Goal: Information Seeking & Learning: Find specific page/section

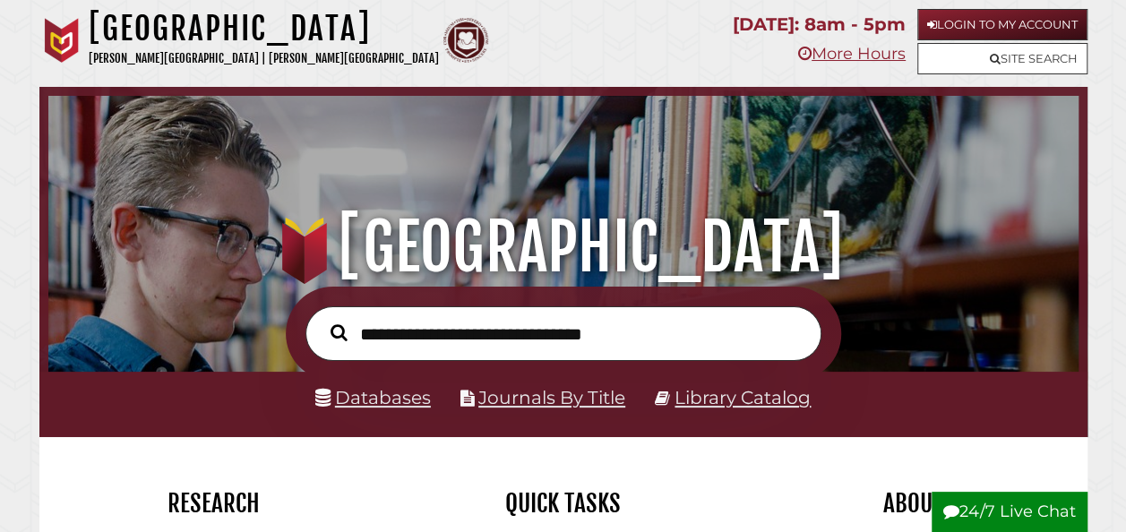
scroll to position [341, 1022]
click at [639, 330] on input "text" at bounding box center [564, 333] width 516 height 54
type input "**********"
click at [322, 320] on button "Search" at bounding box center [339, 333] width 35 height 26
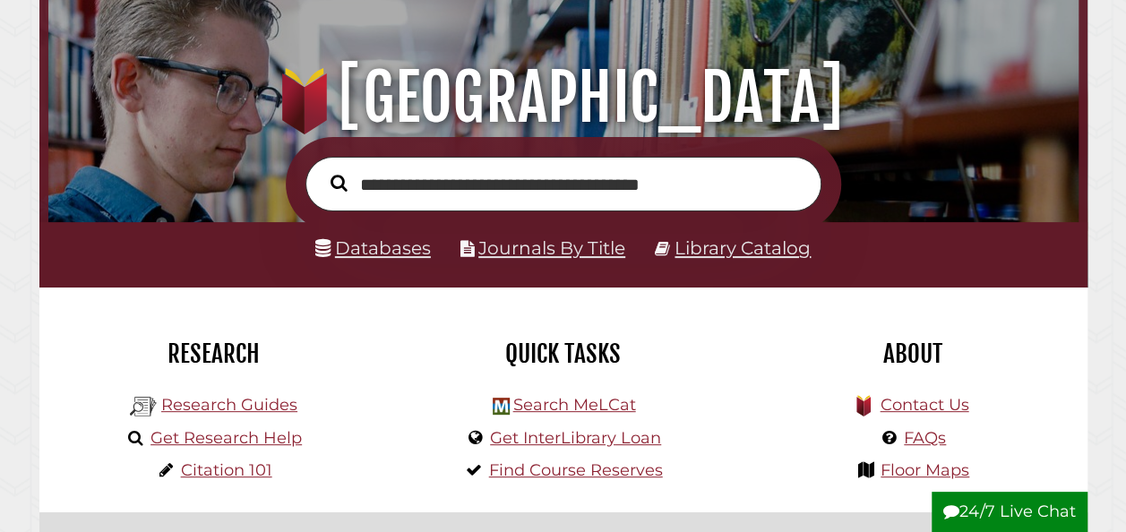
scroll to position [179, 0]
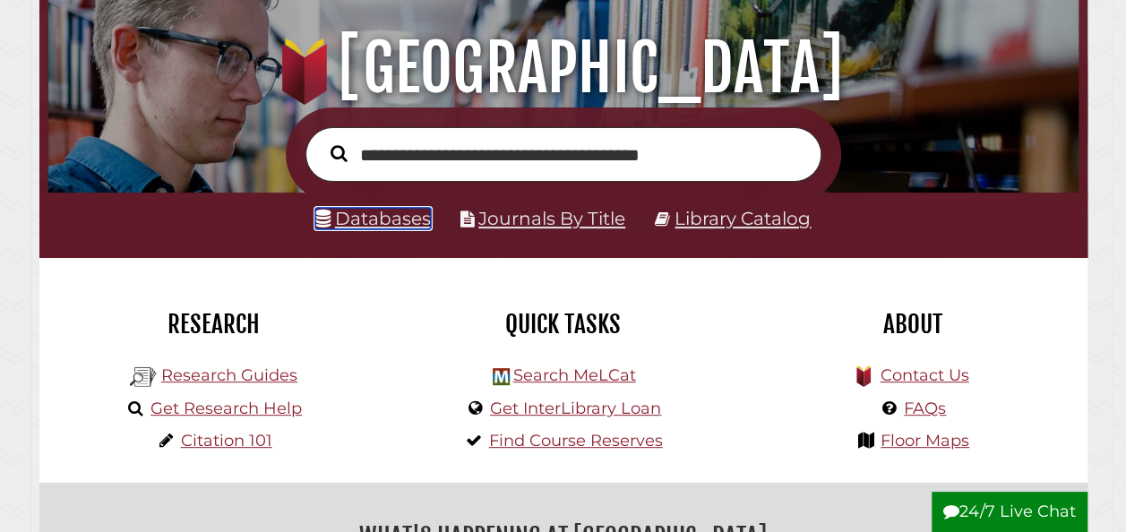
click at [387, 224] on link "Databases" at bounding box center [373, 219] width 116 height 22
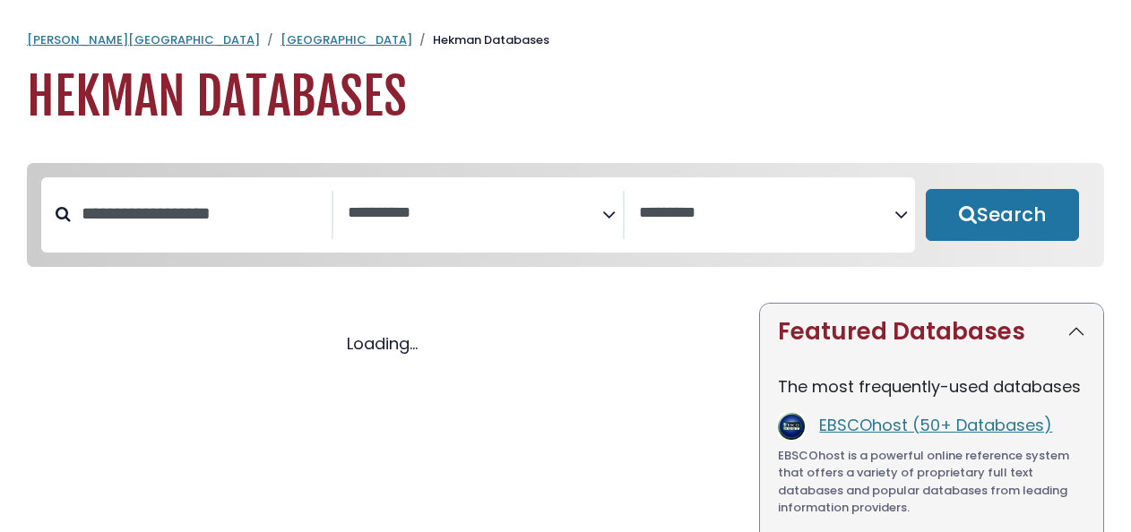
select select "Database Subject Filter"
select select "Database Vendors Filter"
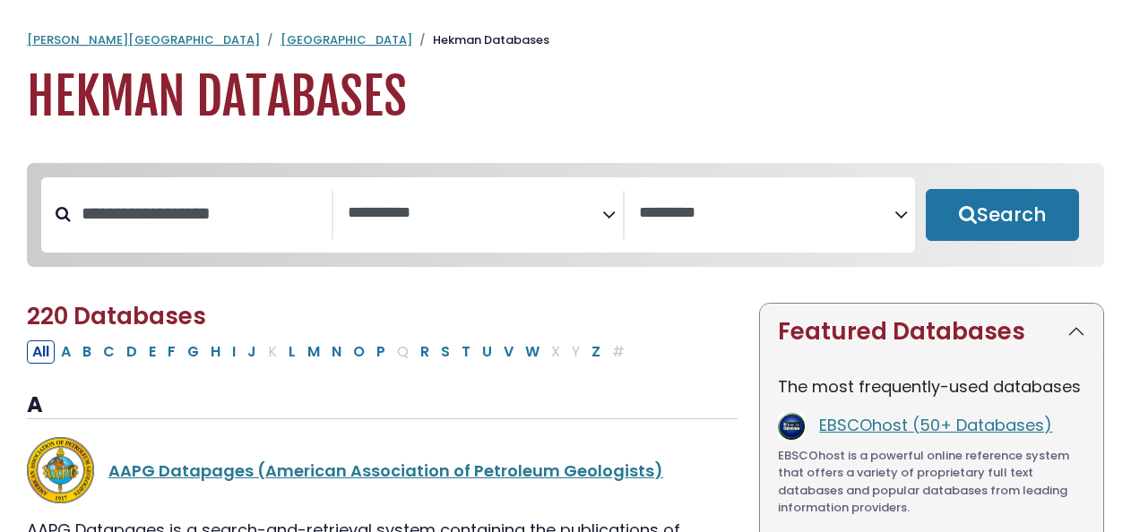
select select "Database Subject Filter"
select select "Database Vendors Filter"
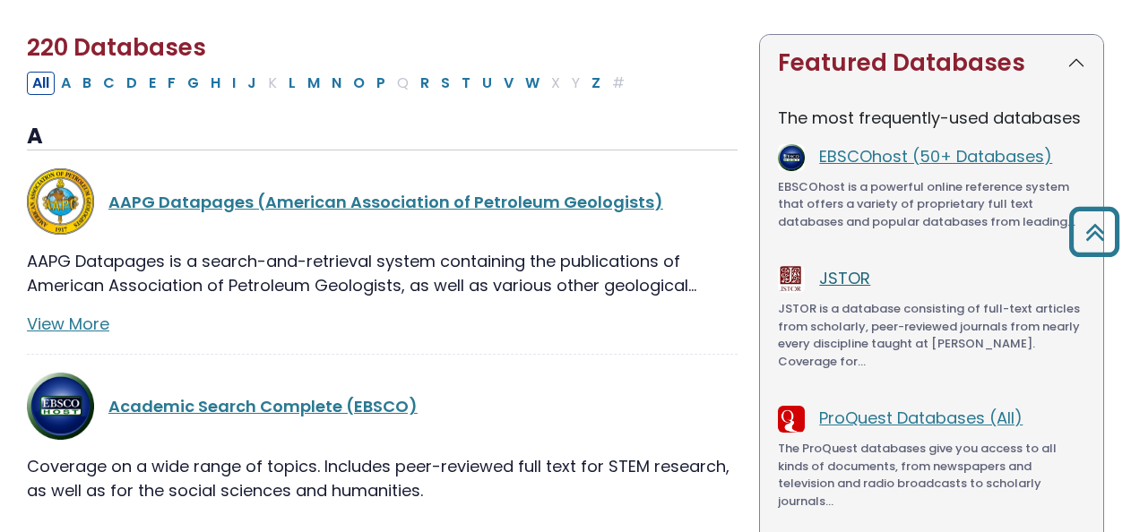
click at [841, 282] on link "JSTOR" at bounding box center [844, 278] width 51 height 22
